Goal: Task Accomplishment & Management: Complete application form

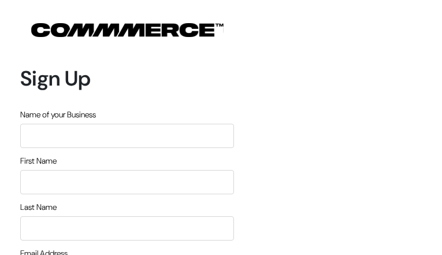
type input "kqxjbDia"
type input "MkWNhSVHpeyr"
type input "dWeqQbaQcwujl"
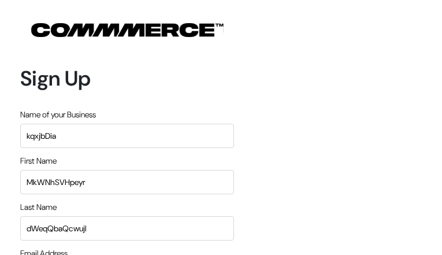
type input "priggel@rocketmail.com"
type input "6282529418"
type input "kAHIaKbnj"
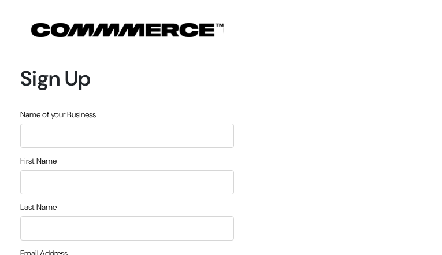
type input "vlEUEGMQUirK"
type input "APghTIge"
type input "hLpdVjBqFPEzffbm"
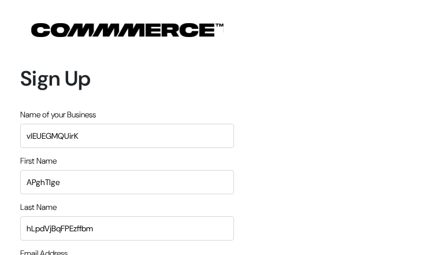
type input "priggel@rocketmail.com"
type input "6684517548"
type input "rFDRslGxIYkbHXA"
